Goal: Task Accomplishment & Management: Complete application form

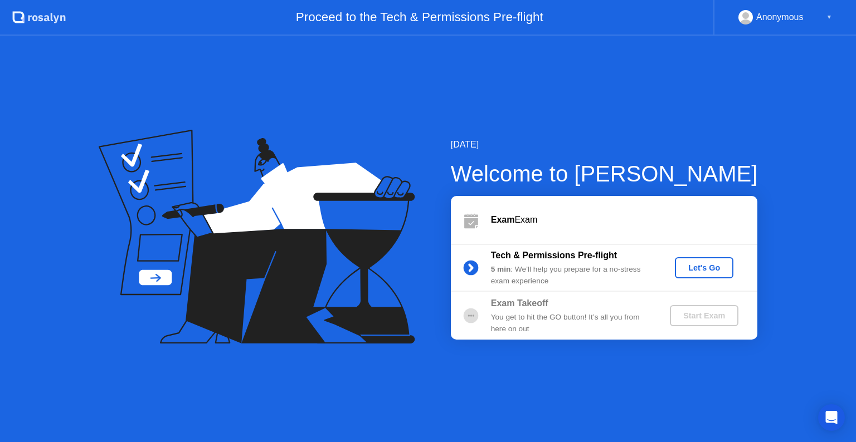
click at [695, 264] on div "Let's Go" at bounding box center [704, 268] width 50 height 9
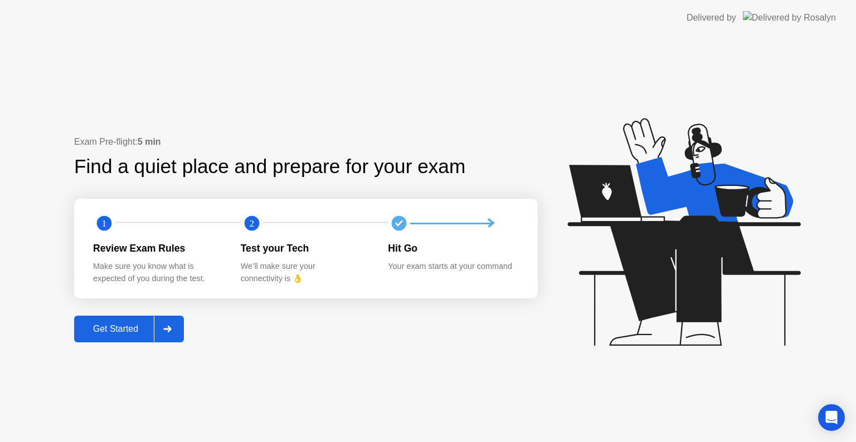
click at [94, 334] on div "Get Started" at bounding box center [115, 329] width 76 height 10
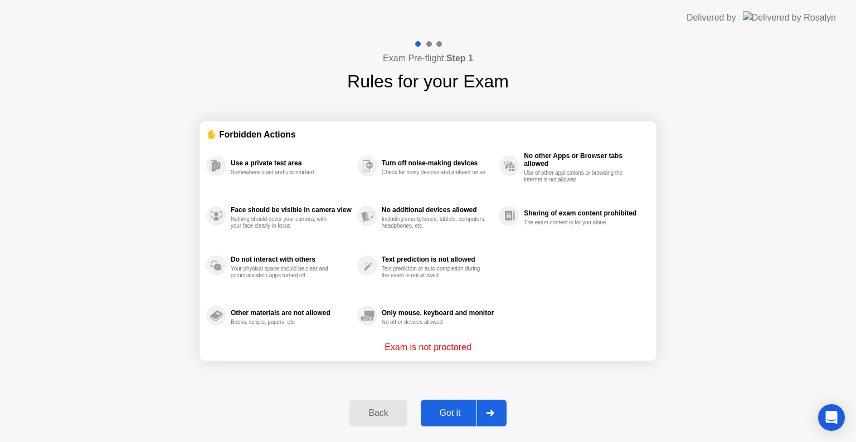
click at [439, 413] on div "Got it" at bounding box center [450, 413] width 52 height 10
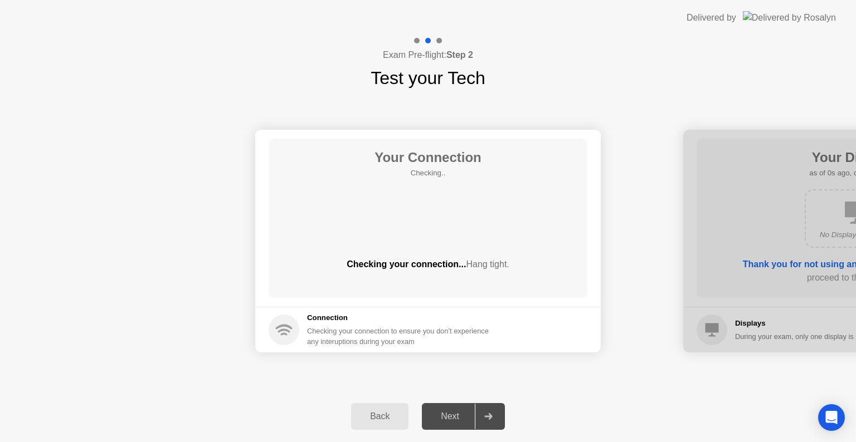
click at [450, 415] on div "Next" at bounding box center [450, 417] width 50 height 10
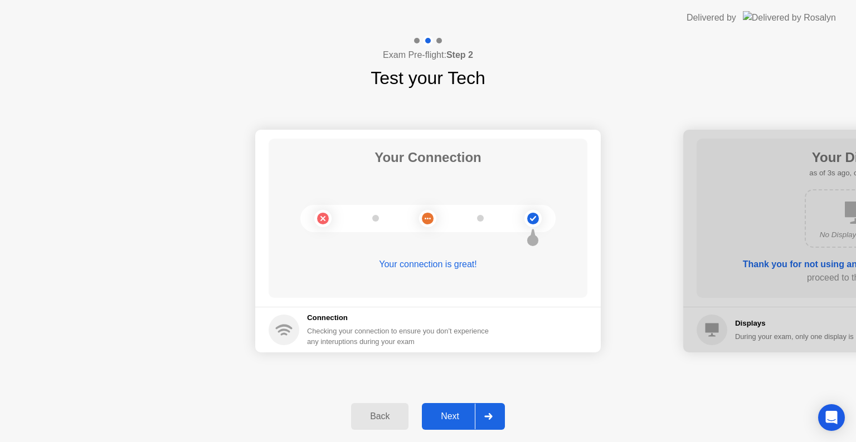
click at [455, 403] on button "Next" at bounding box center [463, 416] width 83 height 27
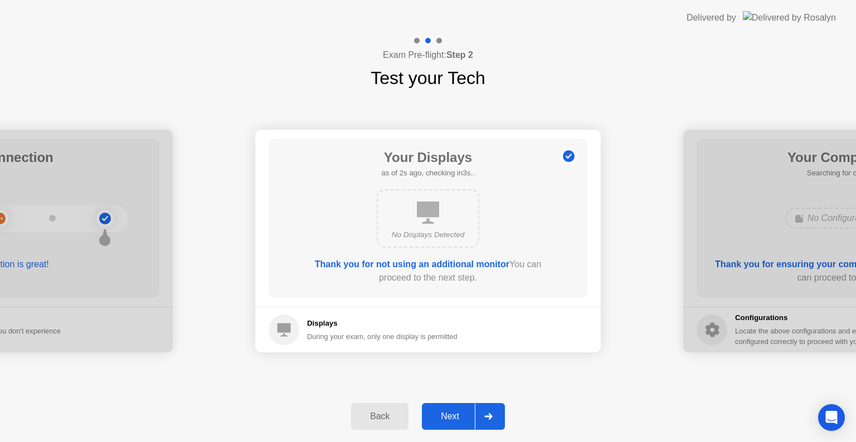
click at [446, 415] on div "Next" at bounding box center [450, 417] width 50 height 10
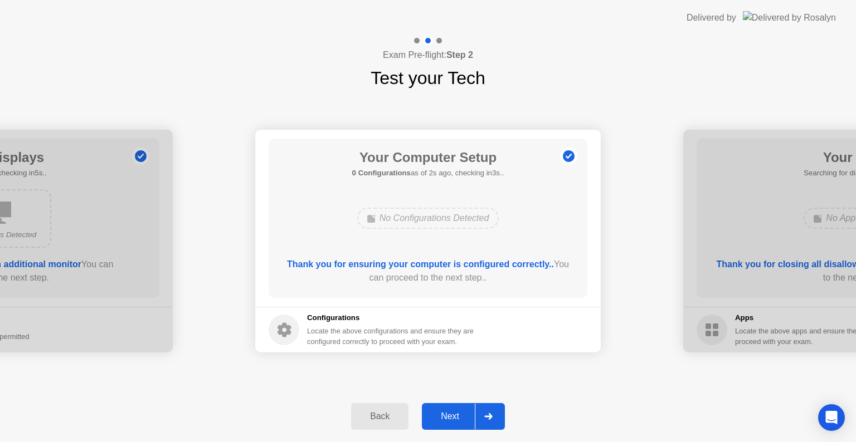
click at [446, 415] on div "Next" at bounding box center [450, 417] width 50 height 10
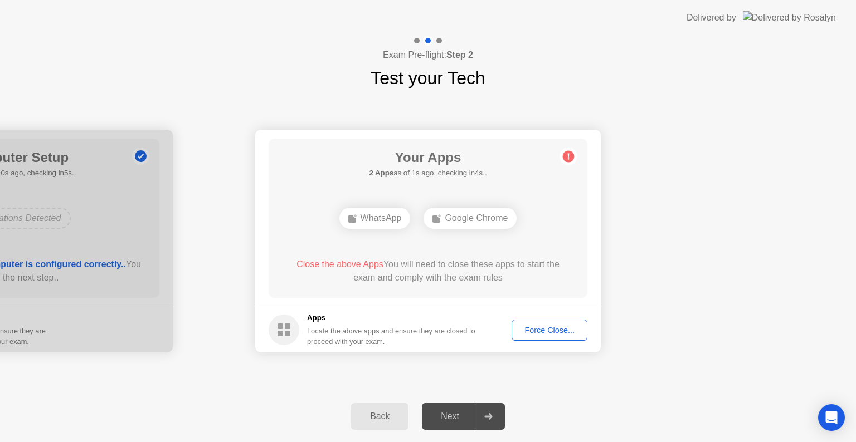
click at [528, 335] on div "Force Close..." at bounding box center [549, 330] width 68 height 9
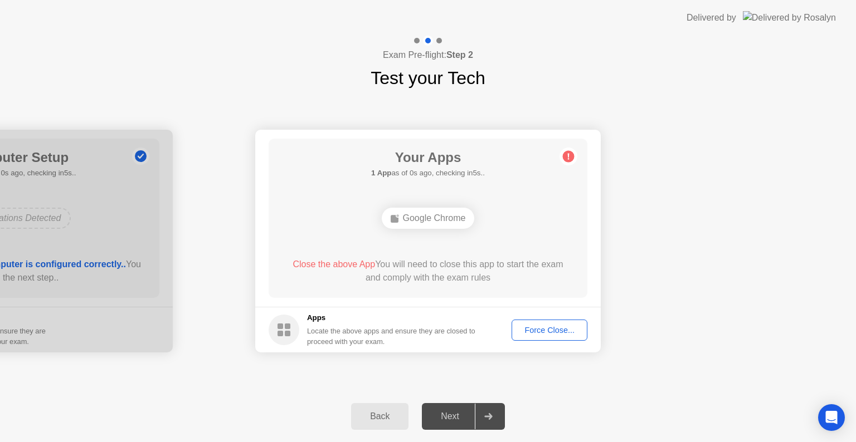
click at [557, 328] on div "Force Close..." at bounding box center [549, 330] width 68 height 9
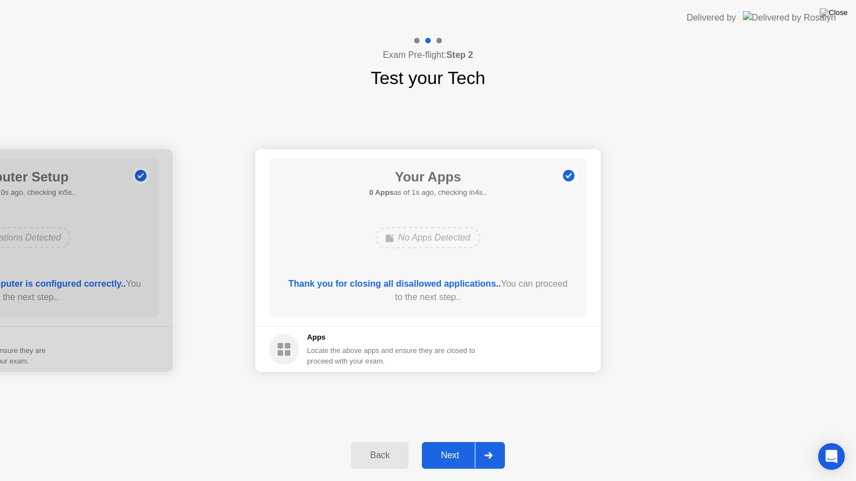
click at [455, 442] on div "Next" at bounding box center [450, 456] width 50 height 10
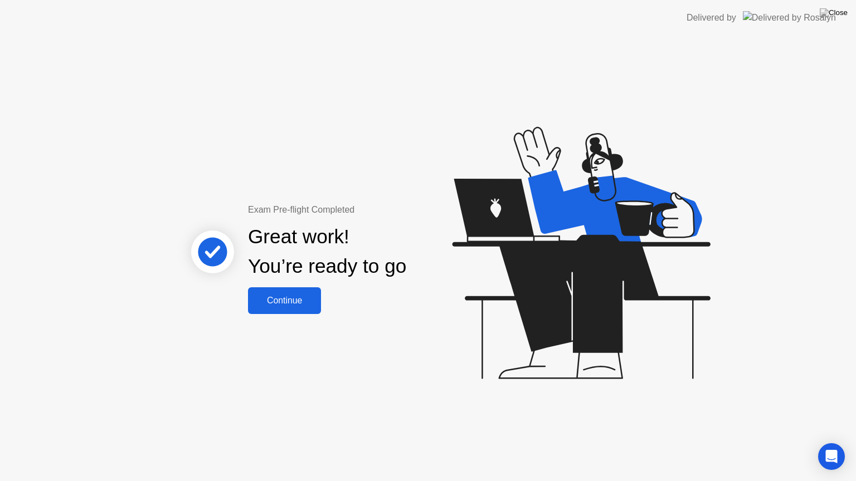
click at [294, 303] on div "Continue" at bounding box center [284, 301] width 66 height 10
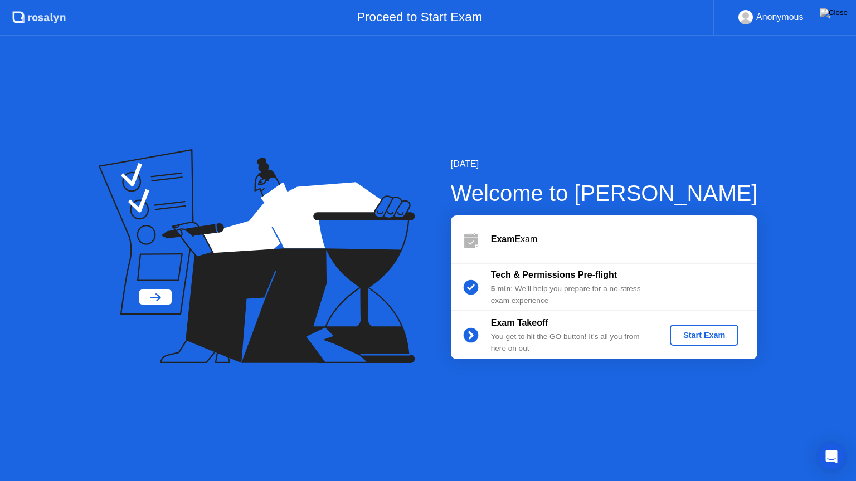
click at [684, 331] on div "Start Exam" at bounding box center [704, 335] width 60 height 9
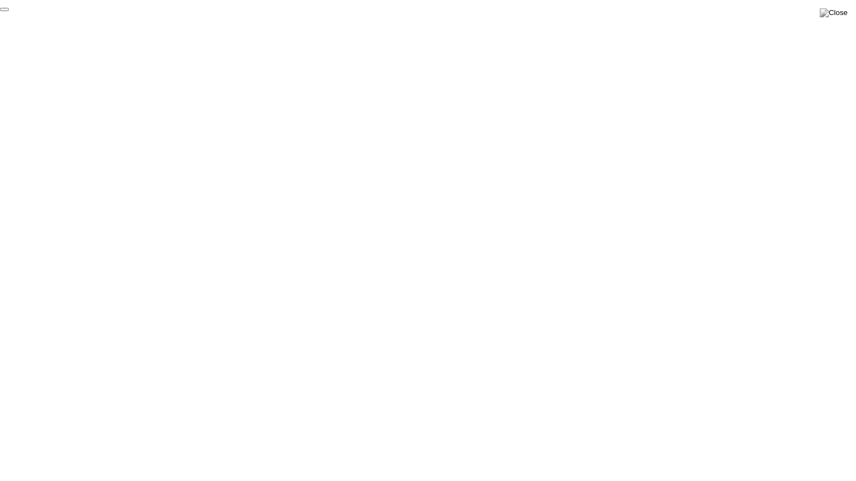
click div "End Proctoring Session"
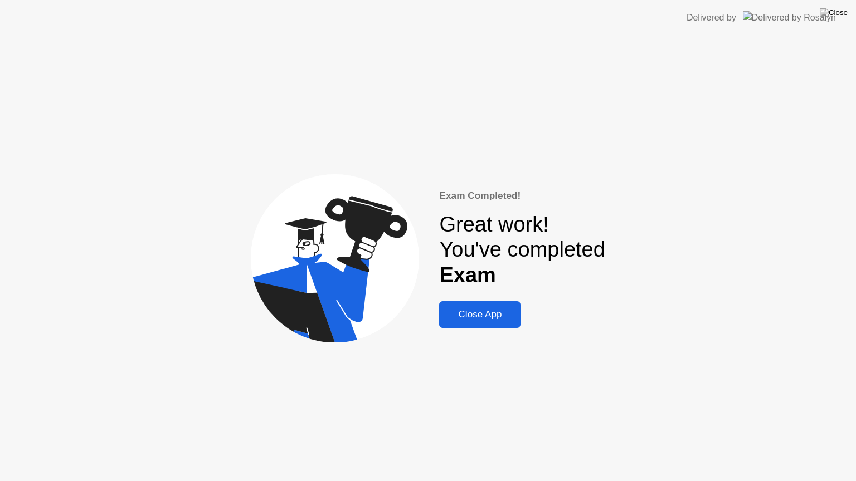
click at [497, 314] on div "Close App" at bounding box center [479, 314] width 75 height 11
